Goal: Find specific page/section: Find specific page/section

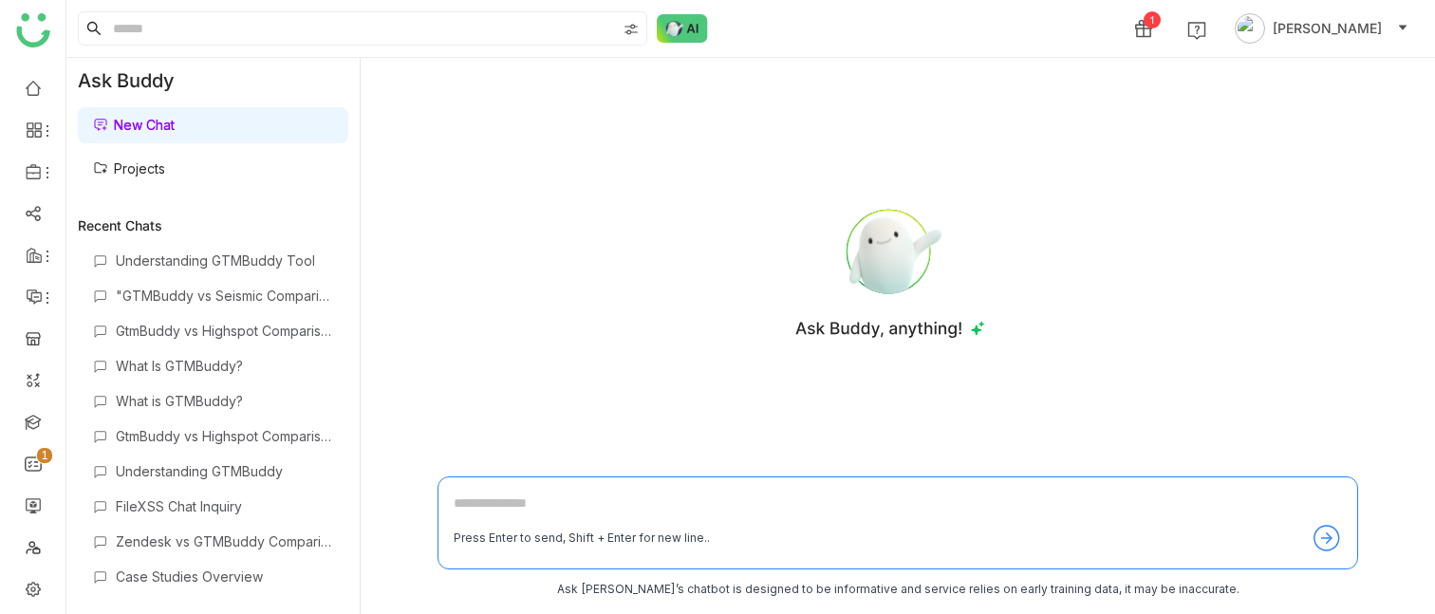
click at [165, 166] on link "Projects" at bounding box center [129, 168] width 72 height 16
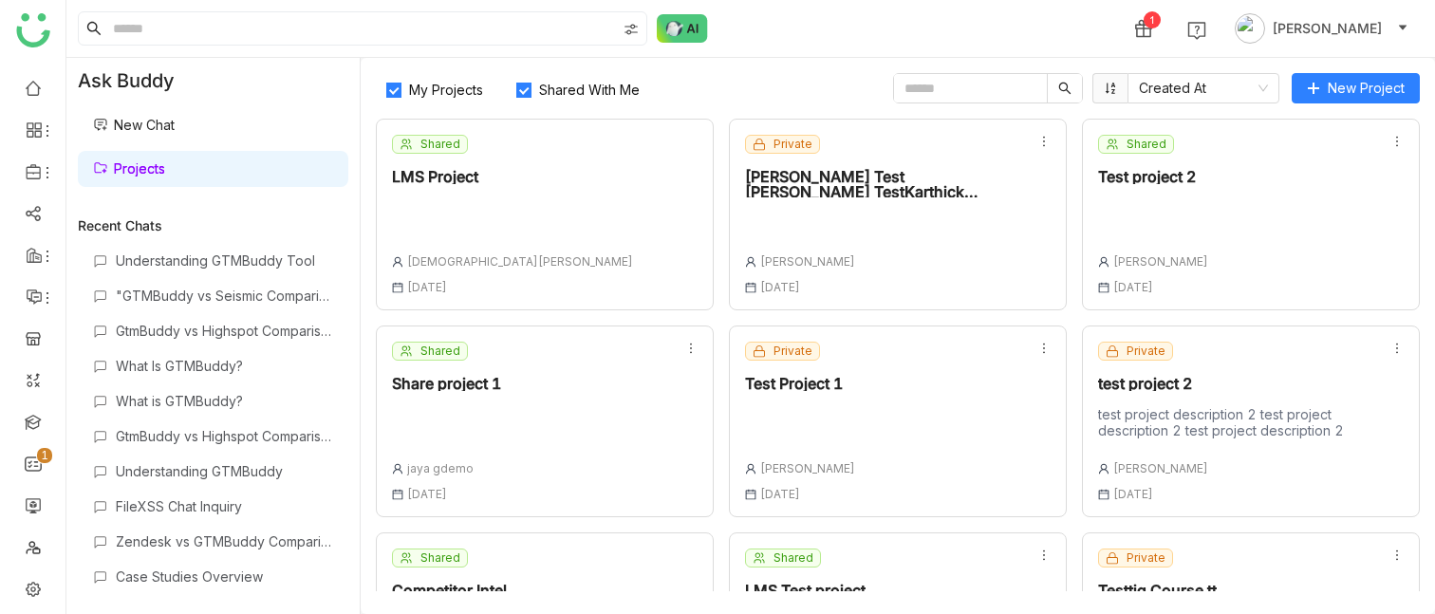
click at [882, 181] on div "[PERSON_NAME] Test [PERSON_NAME] TestKarthick TestKarthick TestKarthick Test" at bounding box center [883, 183] width 277 height 28
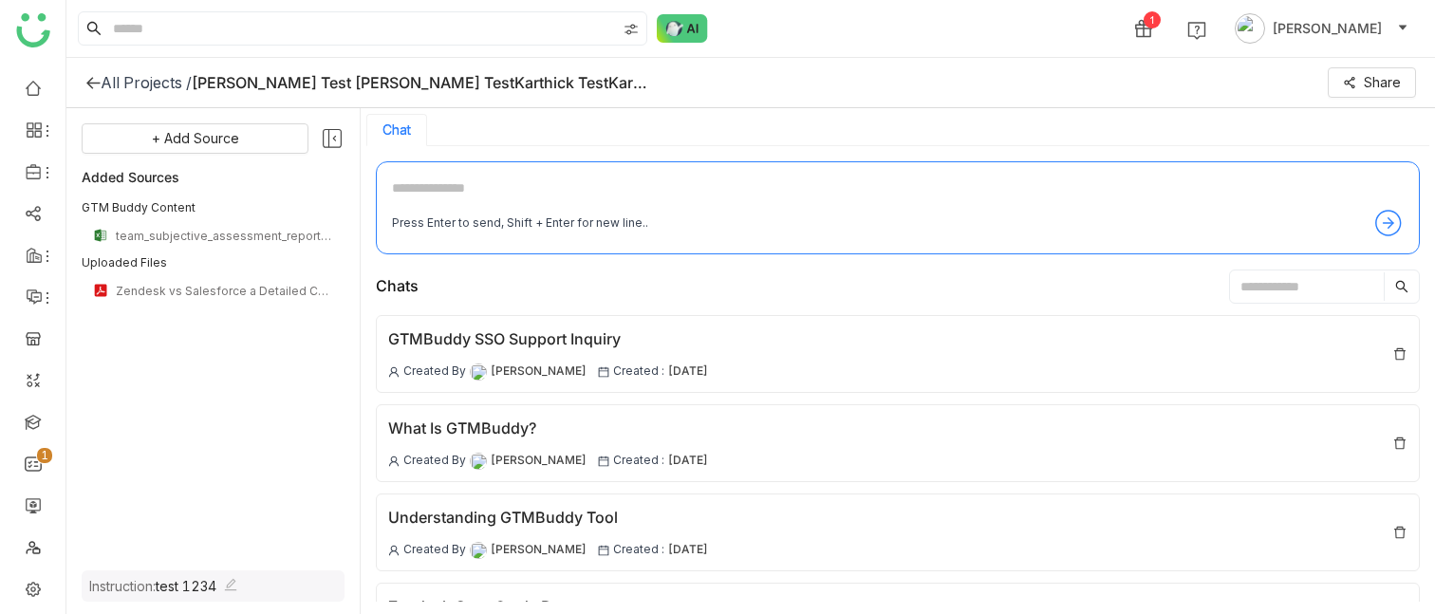
click at [332, 134] on icon at bounding box center [332, 138] width 25 height 25
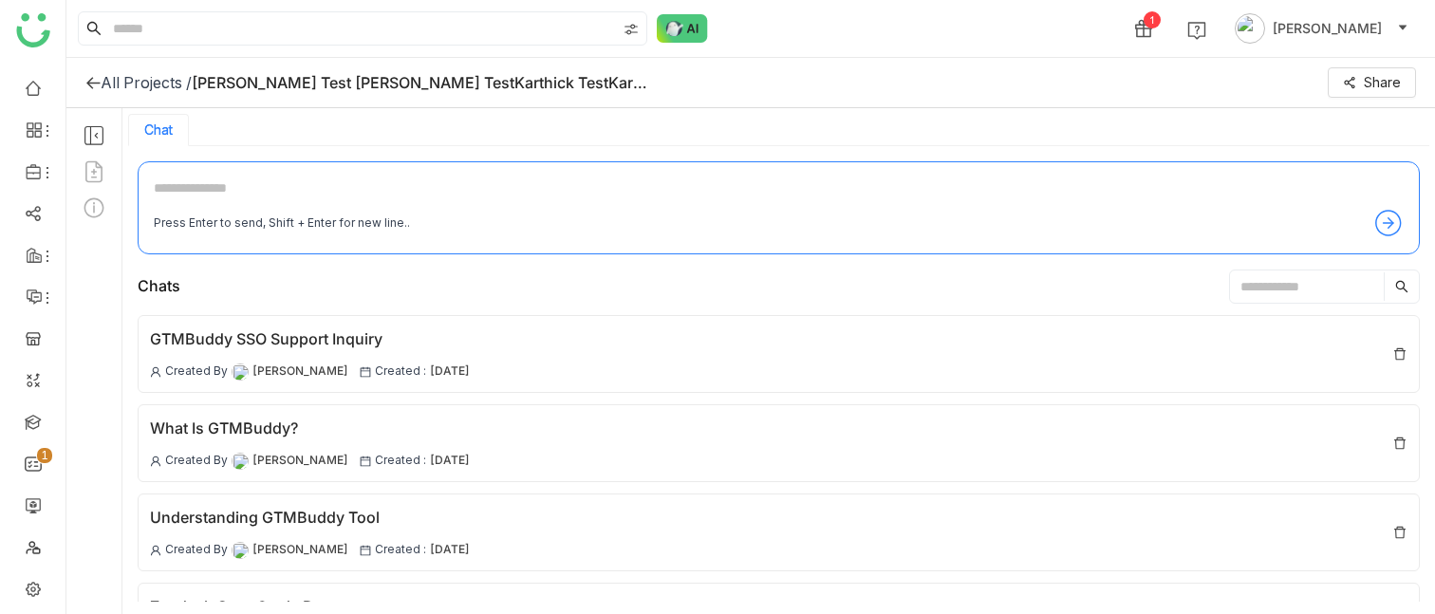
click at [97, 139] on icon at bounding box center [94, 135] width 25 height 25
